Goal: Book appointment/travel/reservation

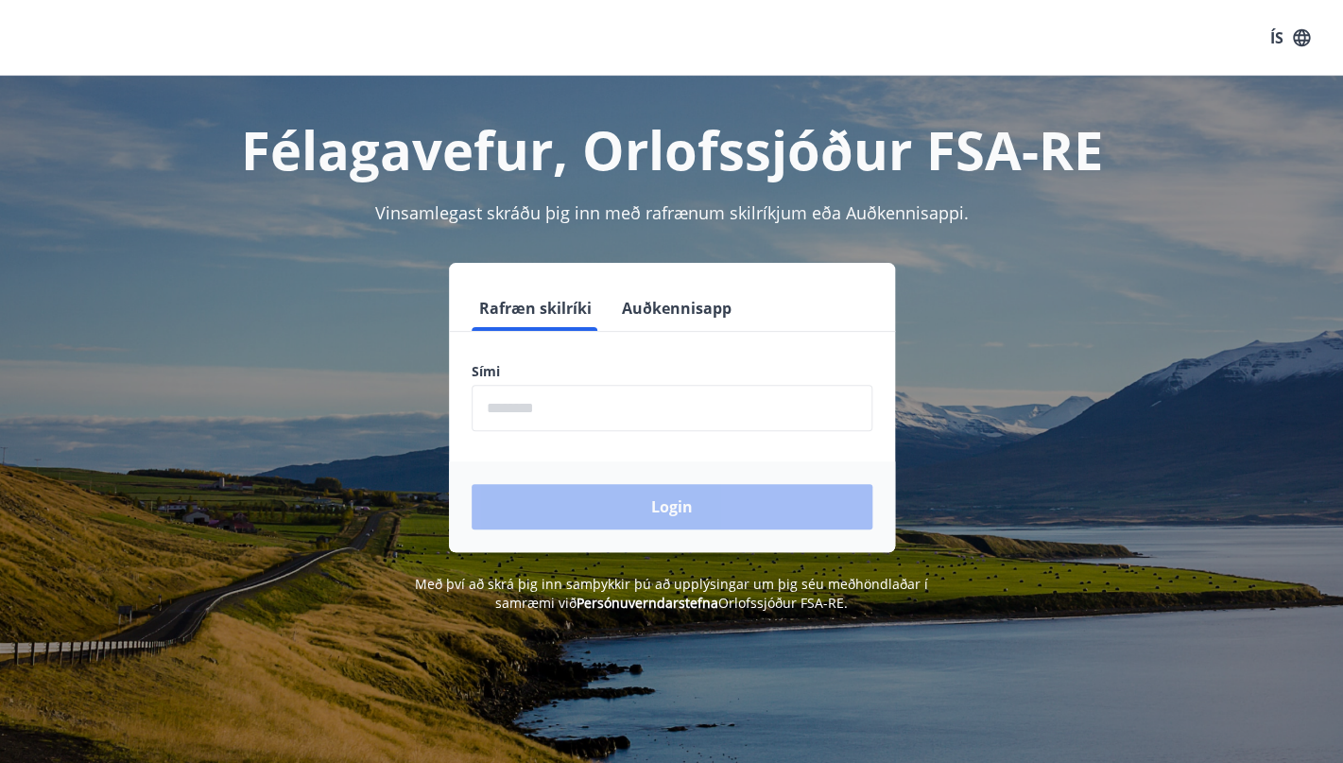
click at [508, 406] on input "phone" at bounding box center [672, 408] width 401 height 46
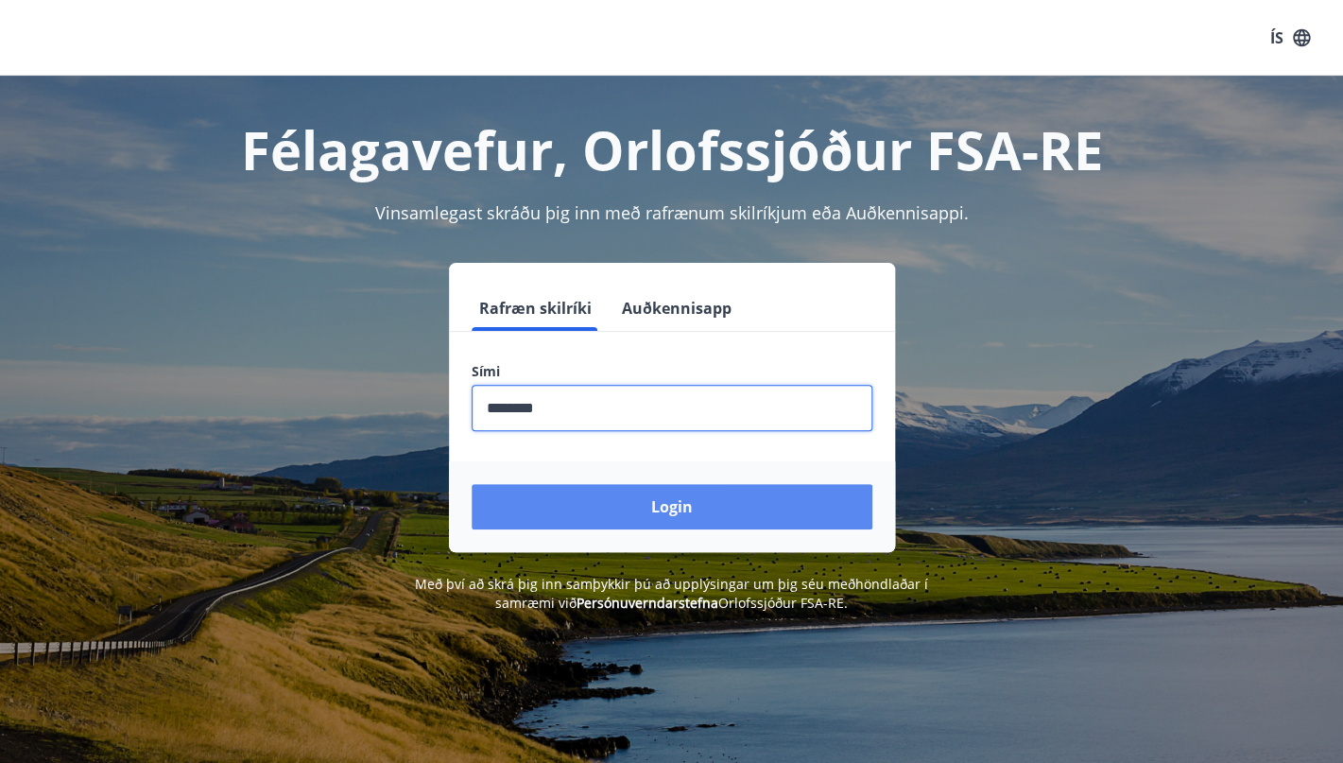
type input "********"
click at [666, 514] on button "Login" at bounding box center [672, 506] width 401 height 45
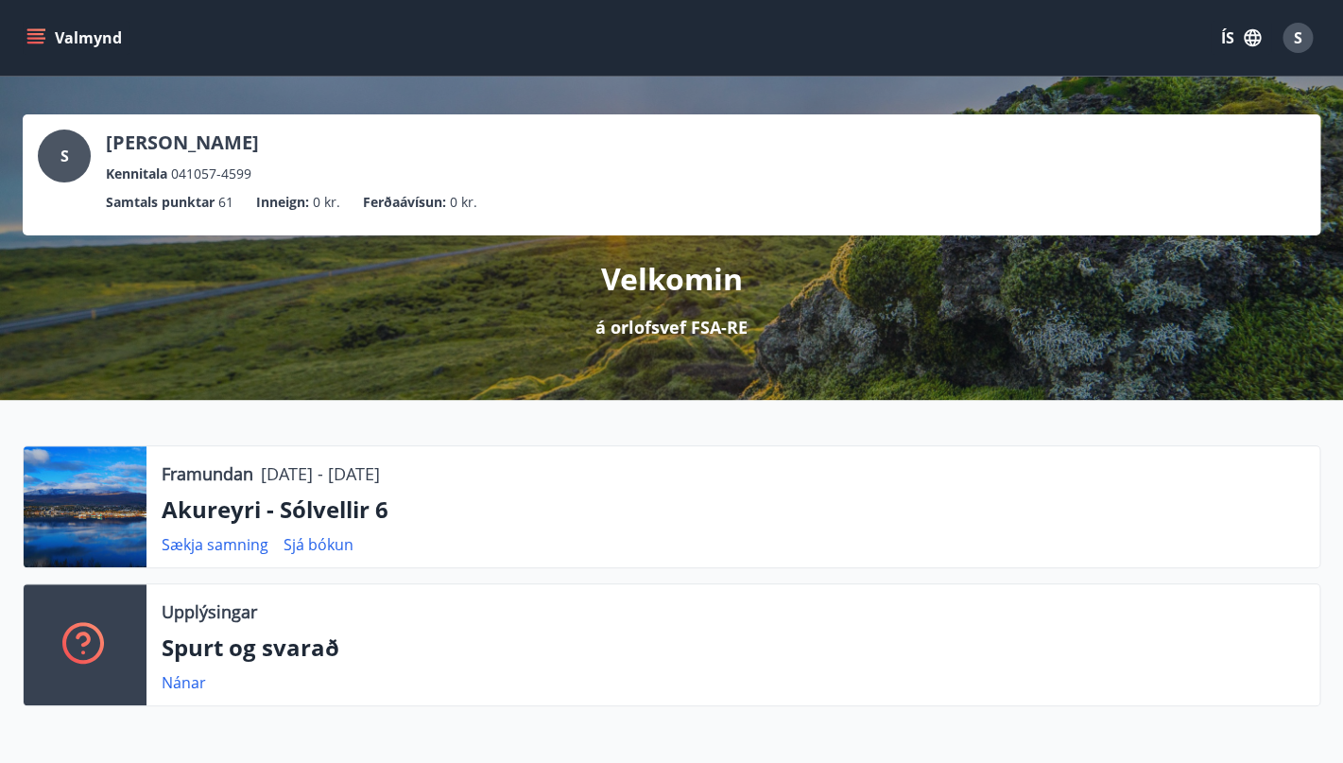
click at [41, 34] on icon "menu" at bounding box center [35, 34] width 17 height 2
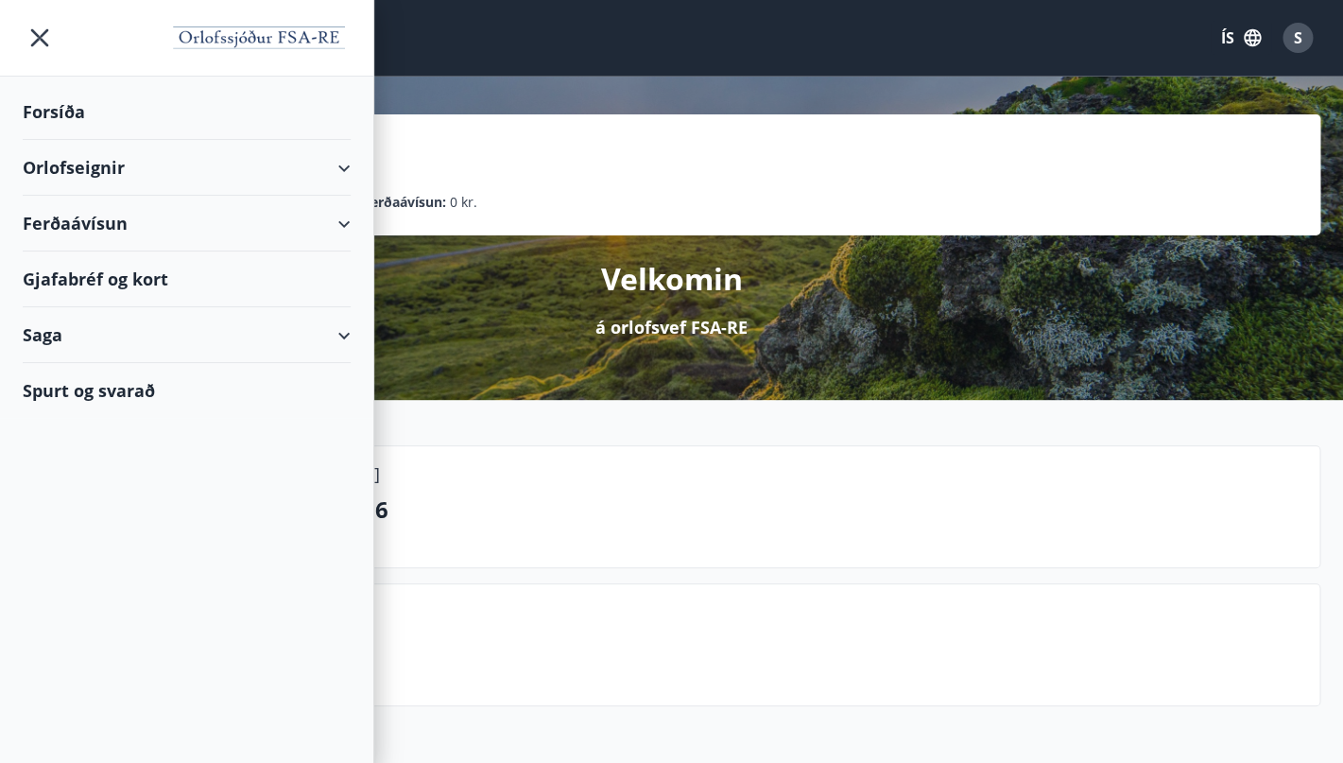
click at [201, 158] on div "Orlofseignir" at bounding box center [187, 168] width 328 height 56
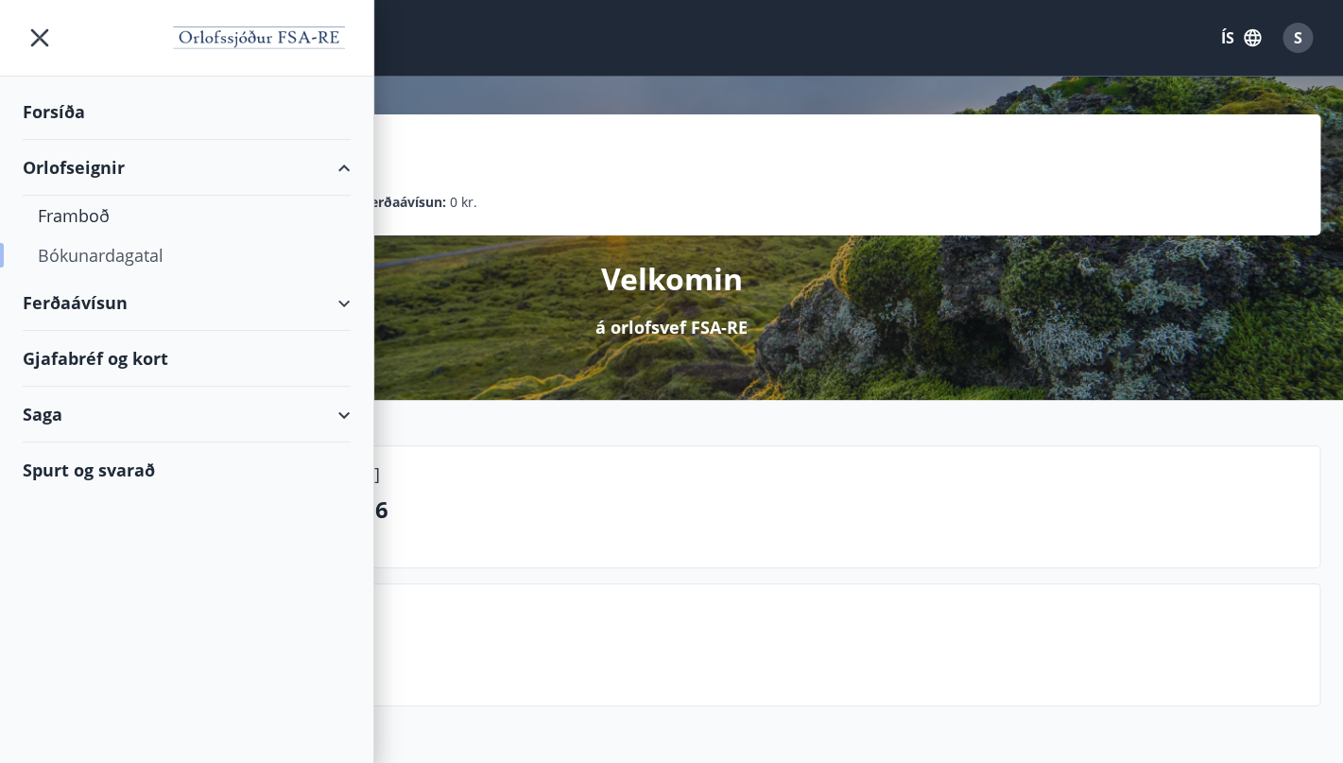
click at [138, 258] on div "Bókunardagatal" at bounding box center [187, 255] width 298 height 40
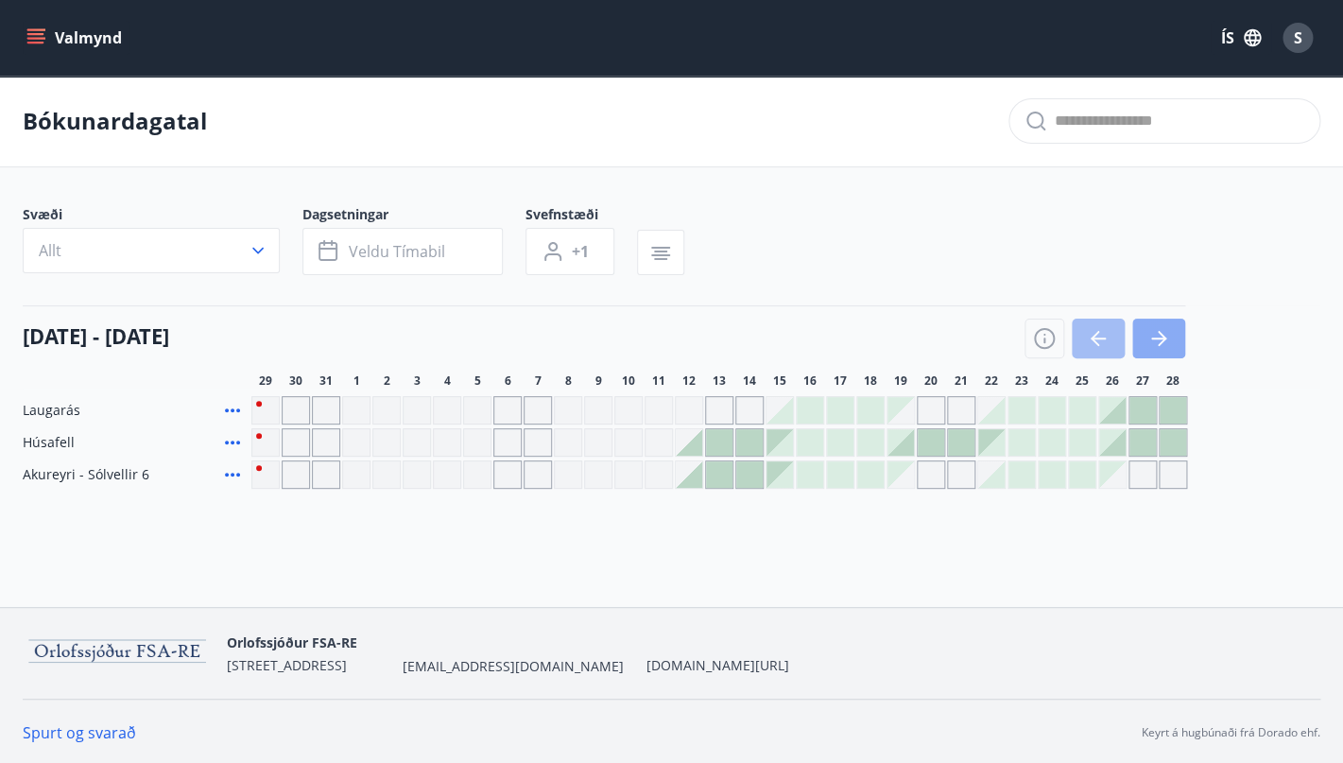
click at [1174, 333] on button "button" at bounding box center [1159, 339] width 53 height 40
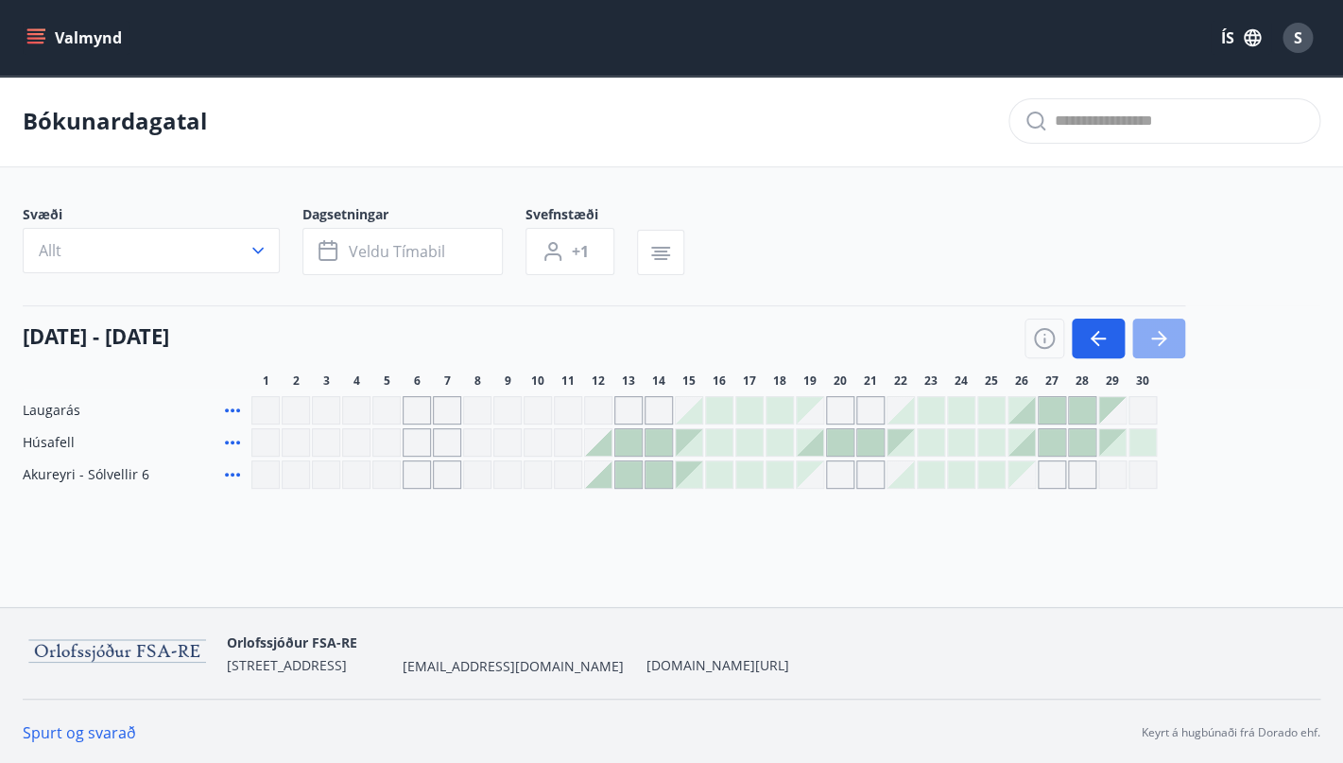
click at [1165, 330] on icon "button" at bounding box center [1159, 338] width 23 height 23
